Goal: Task Accomplishment & Management: Manage account settings

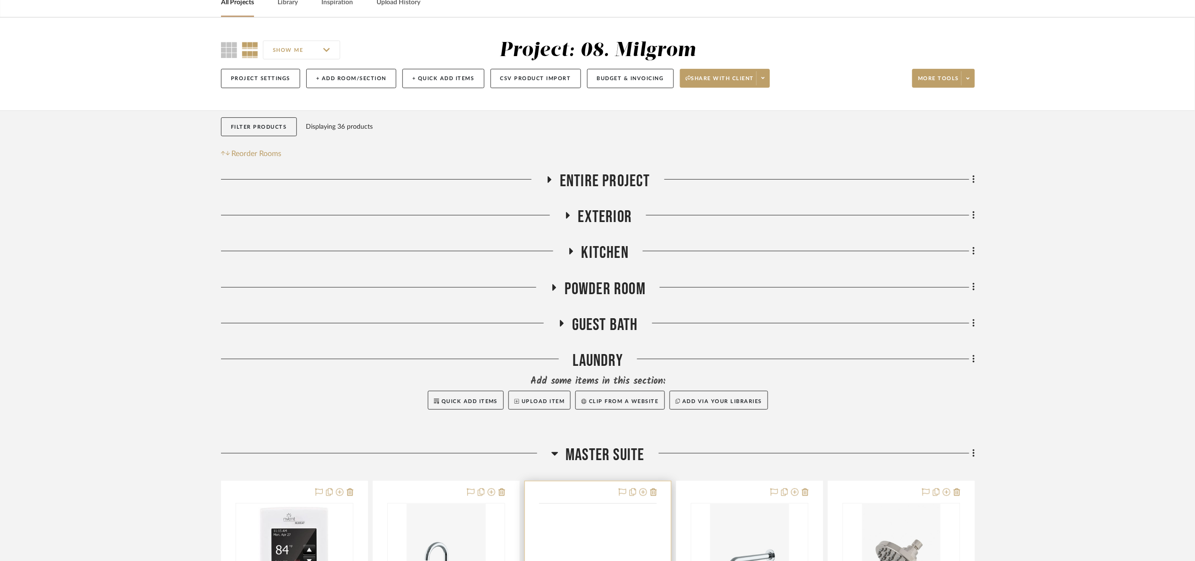
scroll to position [353, 0]
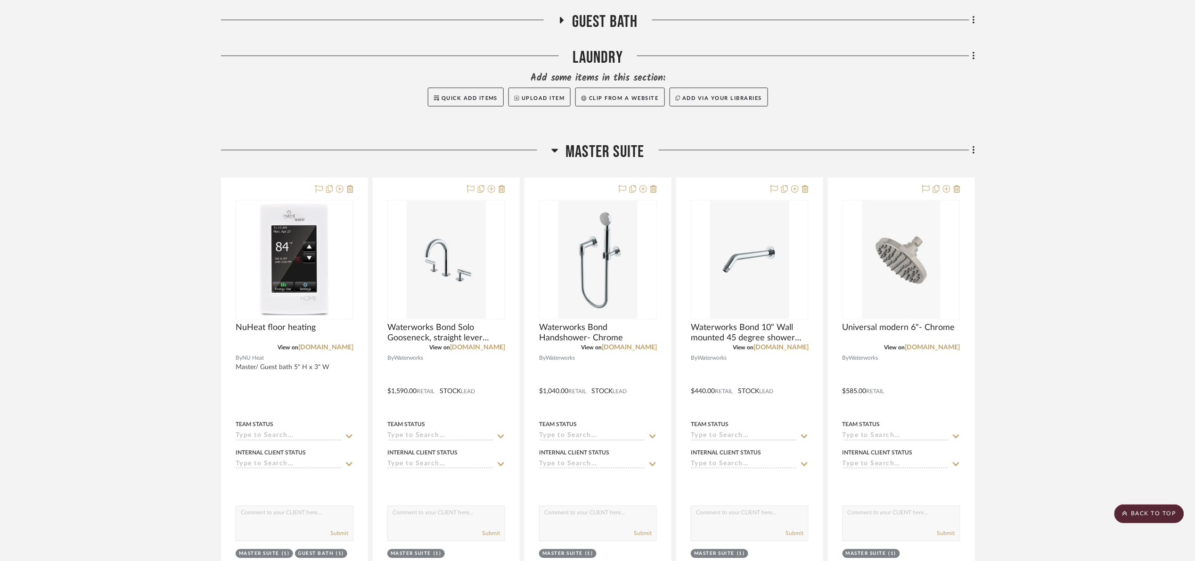
click at [594, 164] on div "Master Suite" at bounding box center [598, 154] width 754 height 24
click at [596, 163] on div "Master Suite" at bounding box center [598, 154] width 754 height 24
click at [593, 145] on span "Master Suite" at bounding box center [605, 152] width 79 height 20
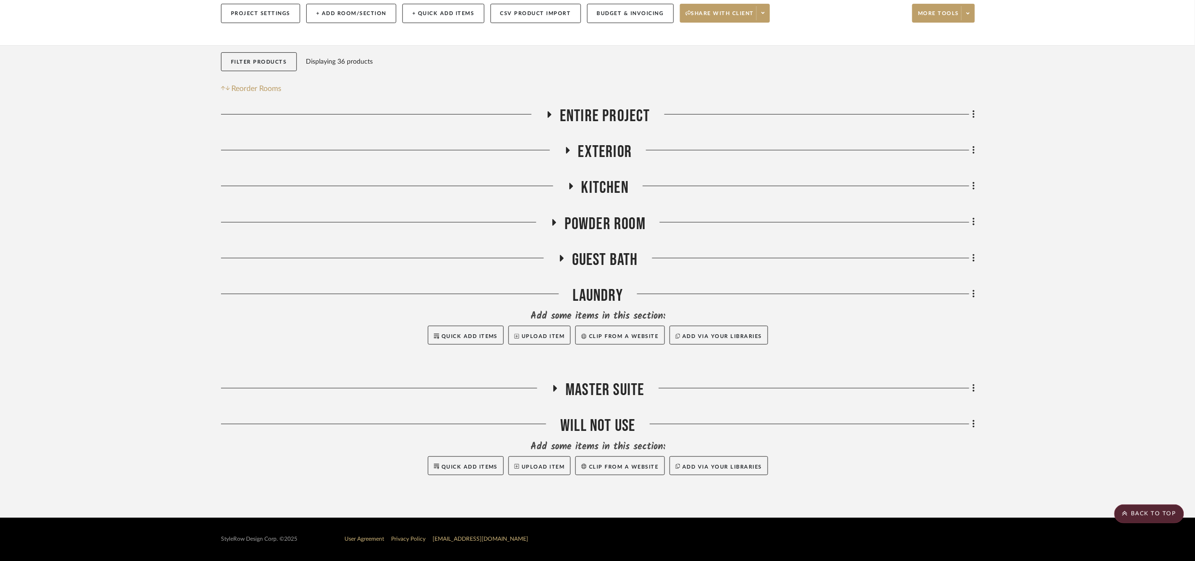
scroll to position [115, 0]
click at [611, 181] on span "Kitchen" at bounding box center [605, 188] width 47 height 20
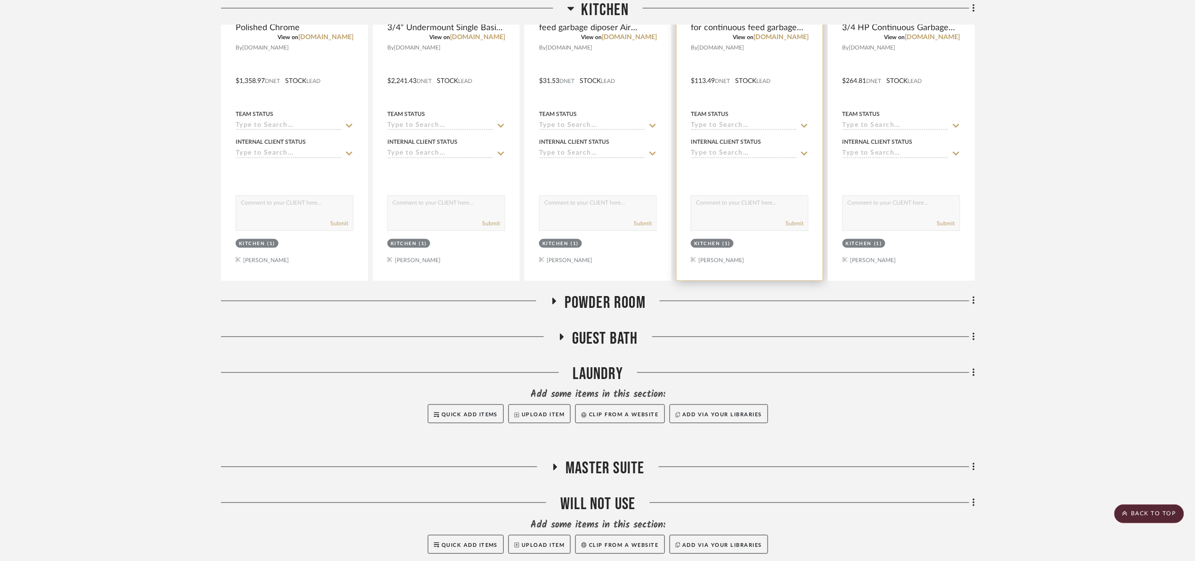
scroll to position [259, 0]
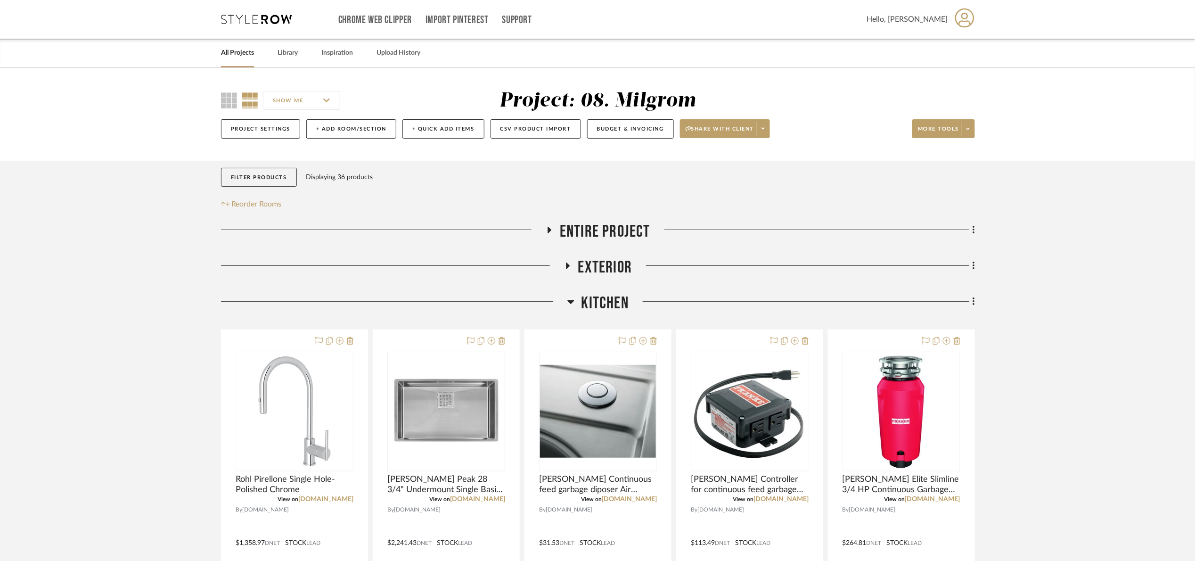
click at [597, 305] on span "Kitchen" at bounding box center [605, 303] width 47 height 20
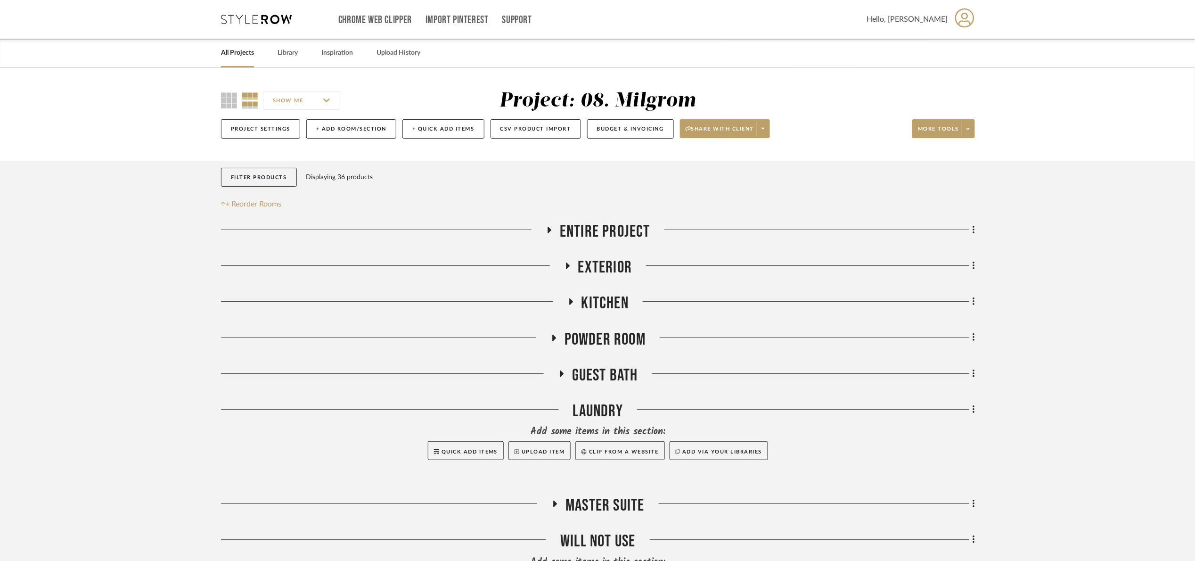
click at [607, 370] on span "Guest Bath" at bounding box center [605, 375] width 66 height 20
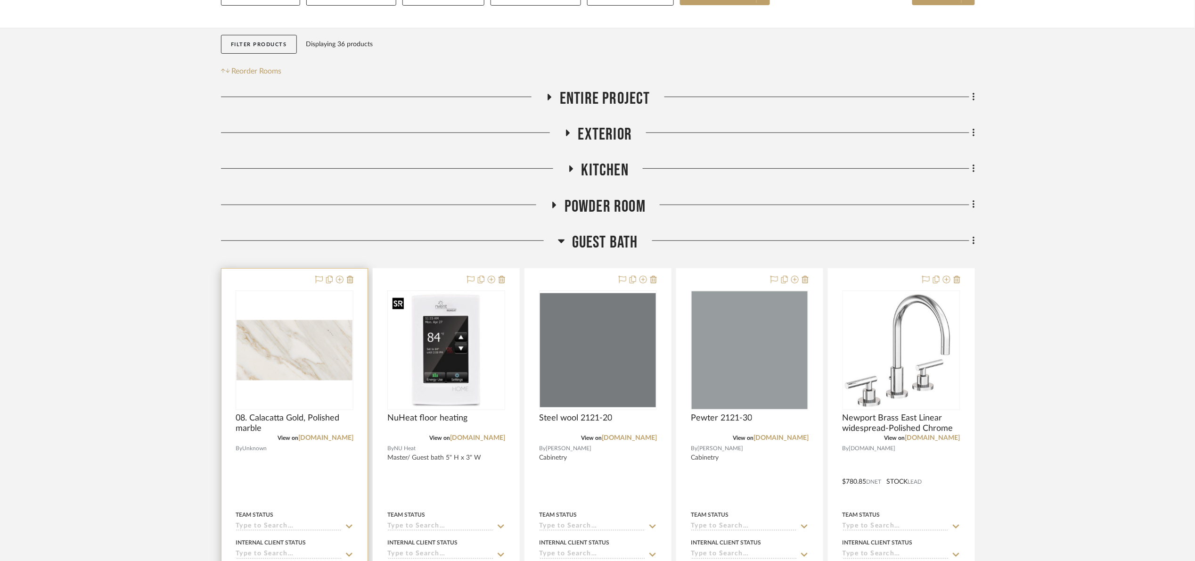
scroll to position [141, 0]
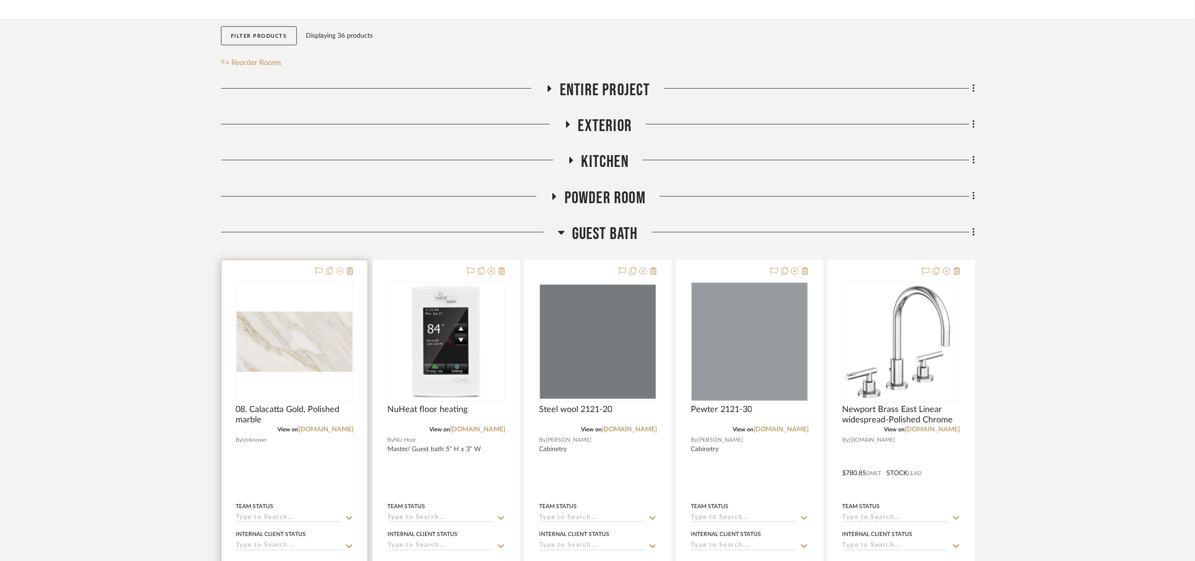
click at [337, 273] on icon at bounding box center [340, 271] width 8 height 8
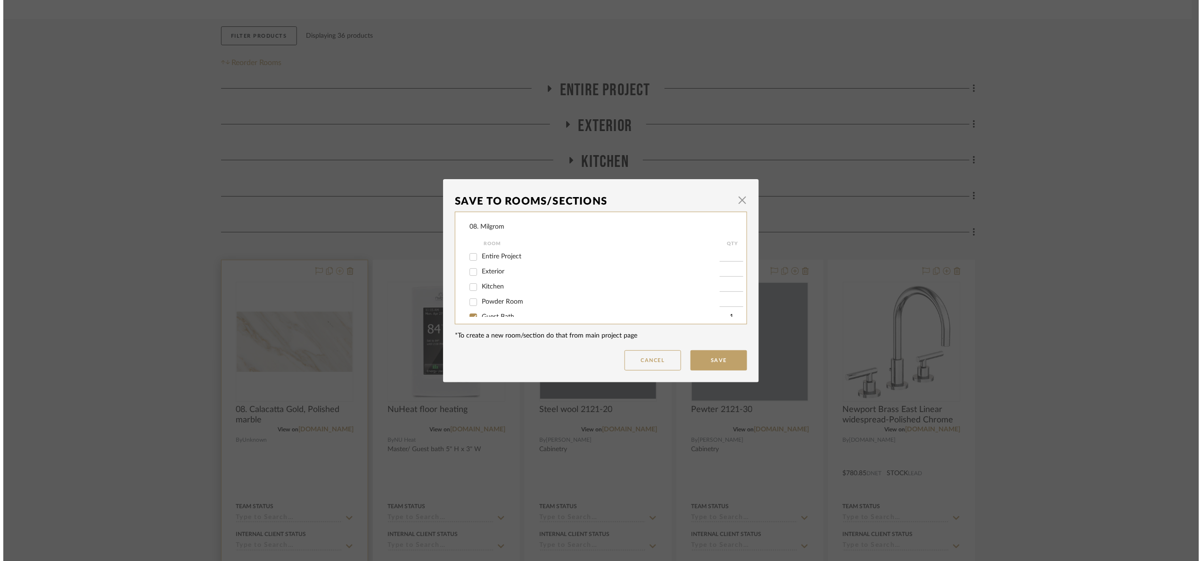
scroll to position [0, 0]
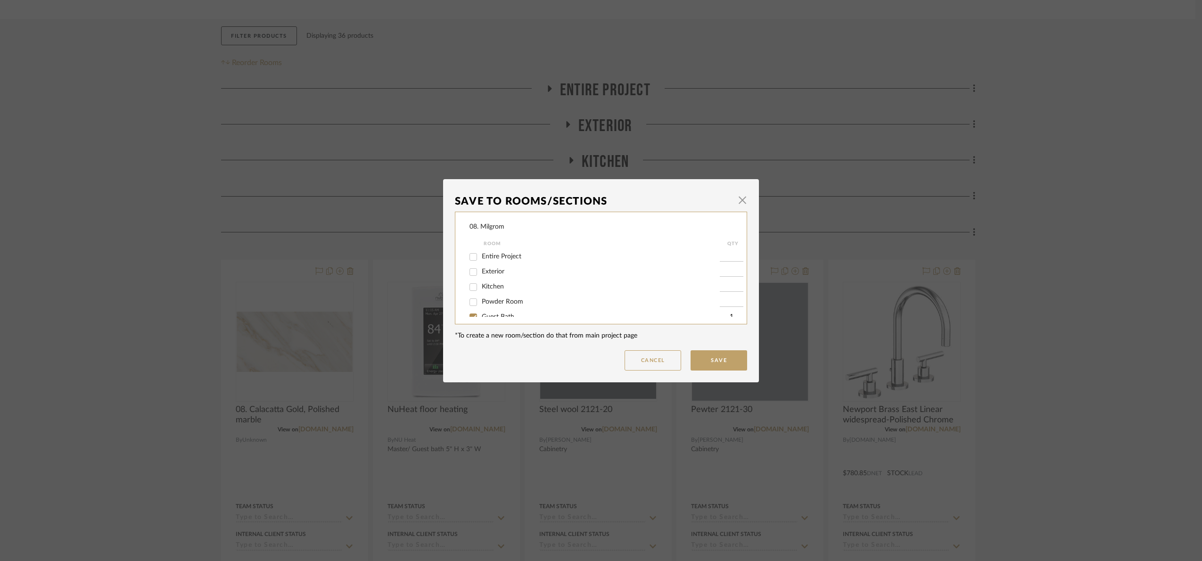
click at [495, 281] on div "Kitchen" at bounding box center [594, 286] width 250 height 15
click at [492, 284] on span "Kitchen" at bounding box center [493, 286] width 22 height 7
click at [481, 284] on input "Kitchen" at bounding box center [473, 286] width 15 height 15
checkbox input "true"
type input "1"
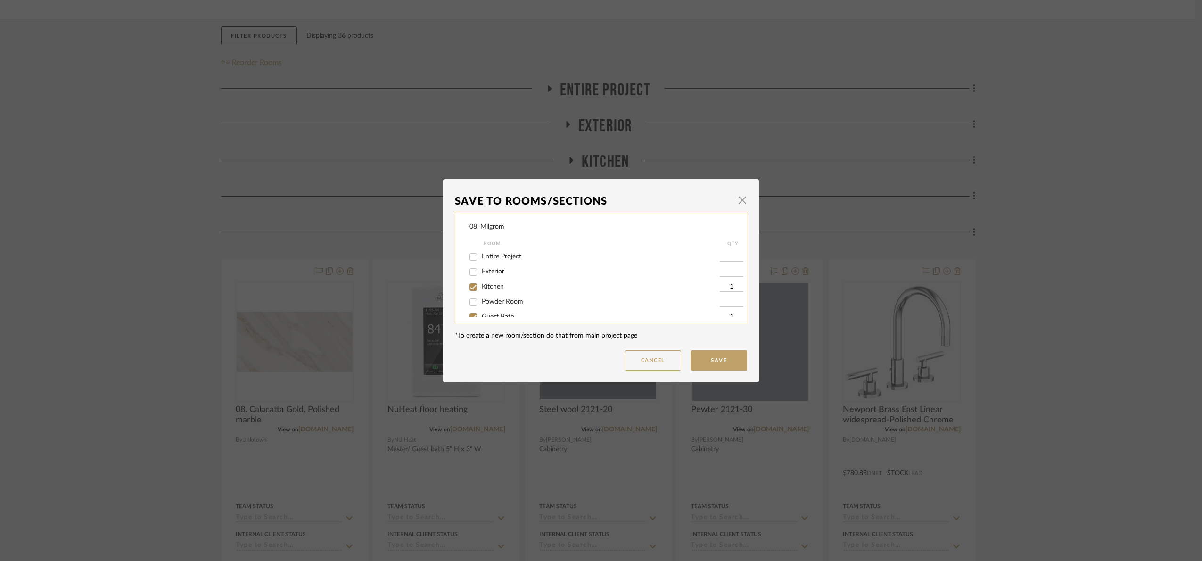
click at [484, 315] on span "Guest Bath" at bounding box center [498, 316] width 33 height 7
click at [481, 315] on input "Guest Bath" at bounding box center [473, 317] width 15 height 15
checkbox input "false"
click at [710, 363] on button "Save" at bounding box center [718, 360] width 57 height 20
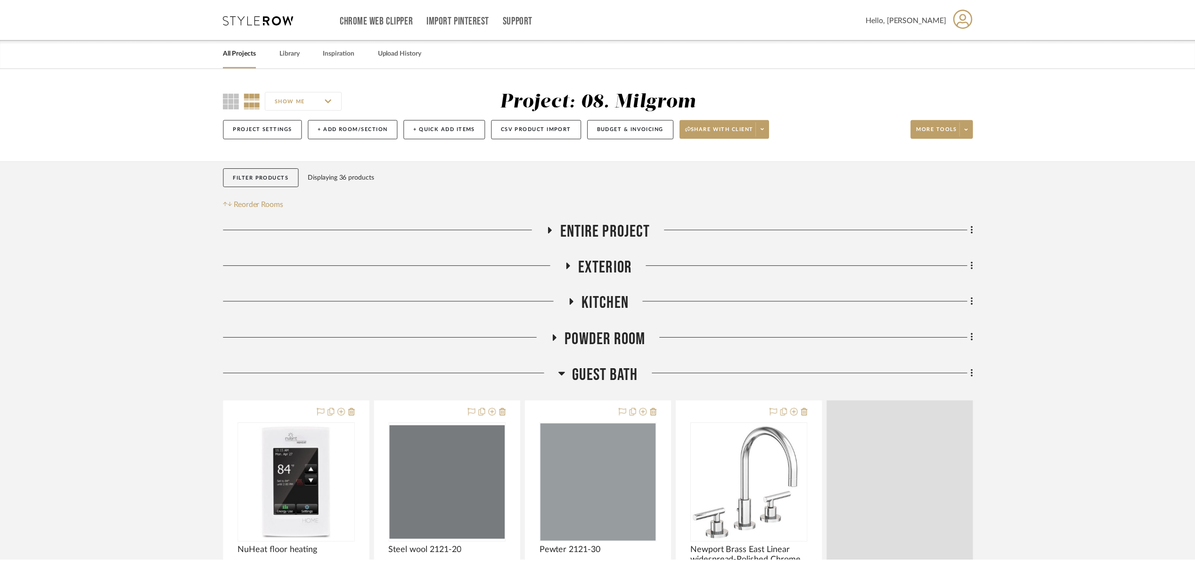
scroll to position [141, 0]
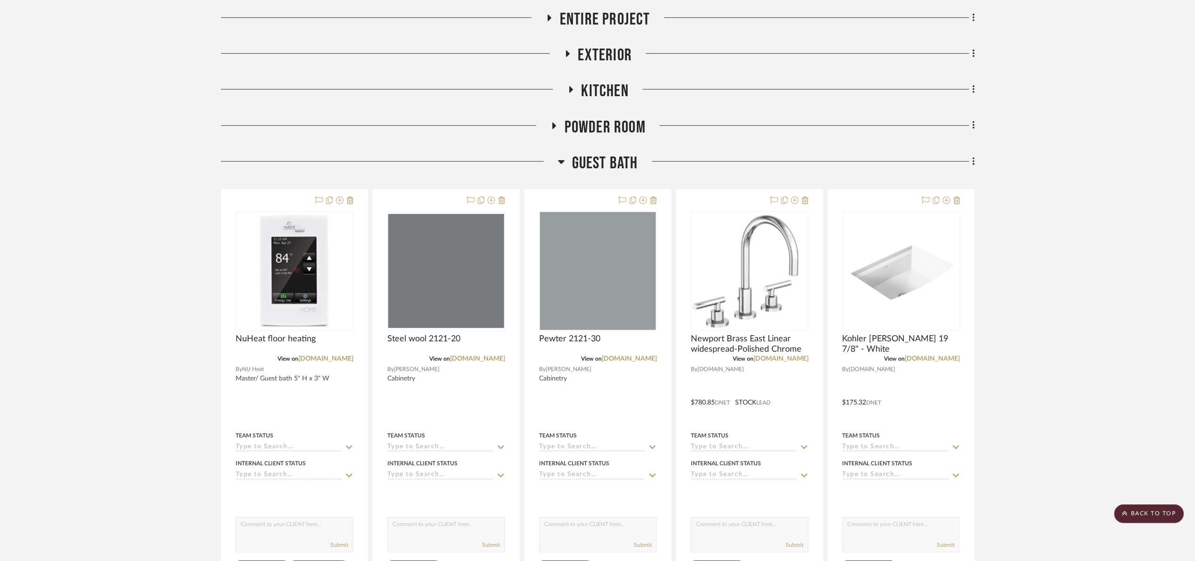
click at [610, 155] on span "Guest Bath" at bounding box center [605, 163] width 66 height 20
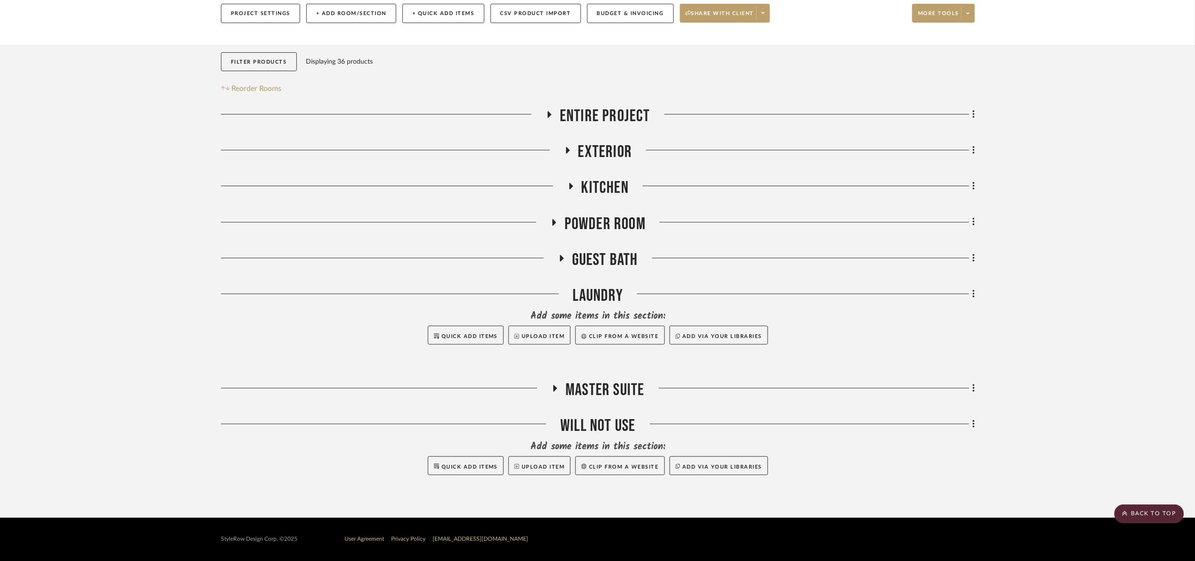
scroll to position [115, 0]
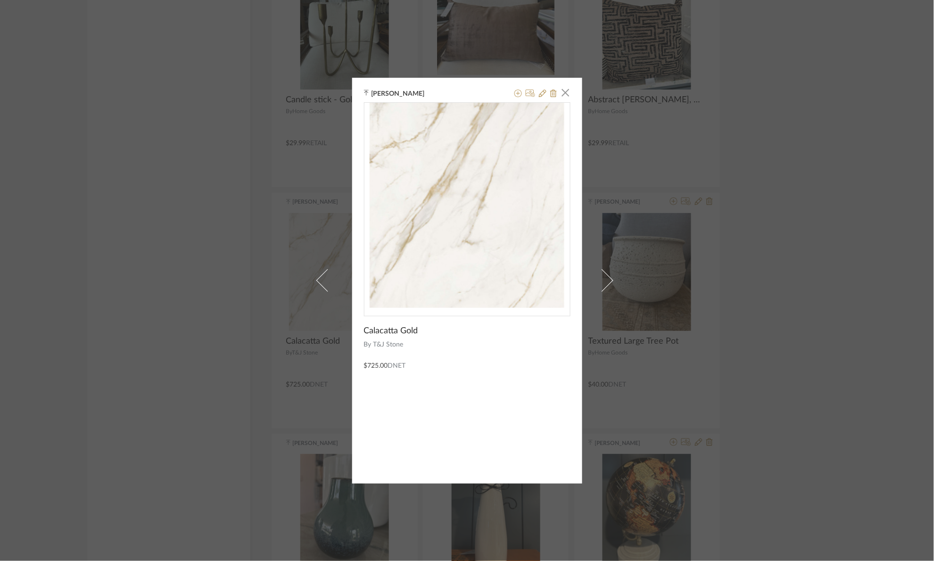
click at [813, 224] on div "Angelena Boeta × Calacatta Gold By T&J Stone $725.00 DNET" at bounding box center [467, 280] width 934 height 561
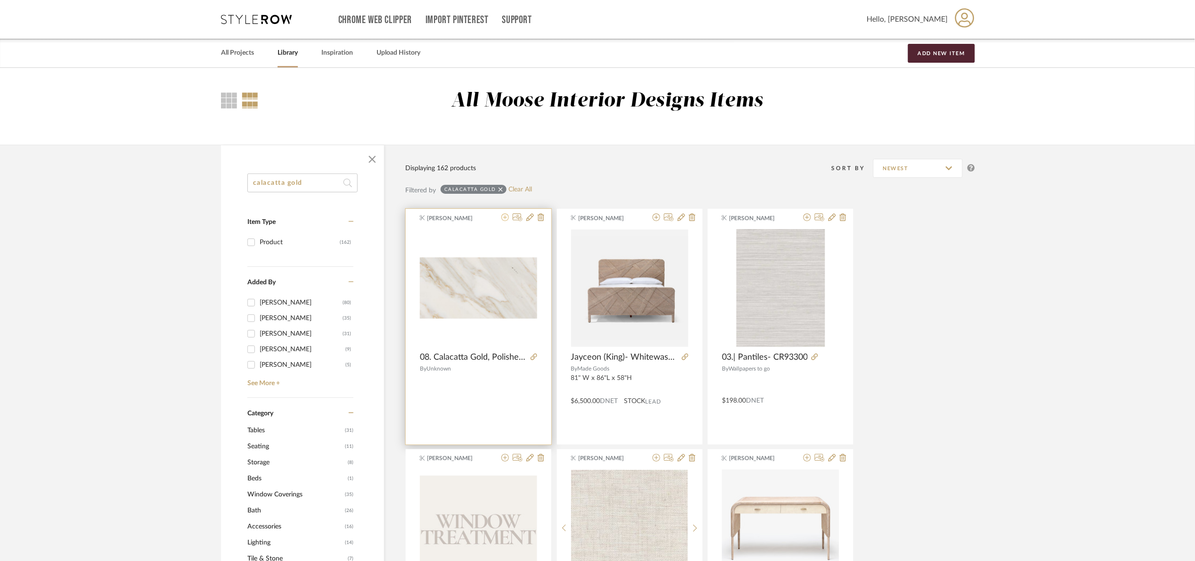
click at [507, 217] on icon at bounding box center [505, 218] width 8 height 8
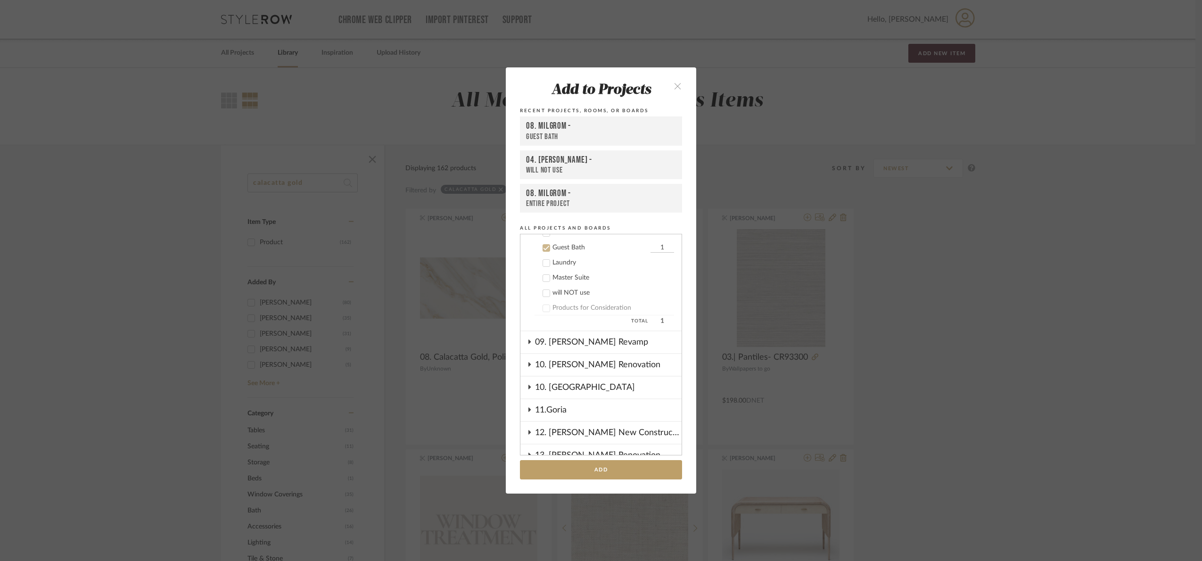
scroll to position [299, 0]
